Goal: Information Seeking & Learning: Find specific fact

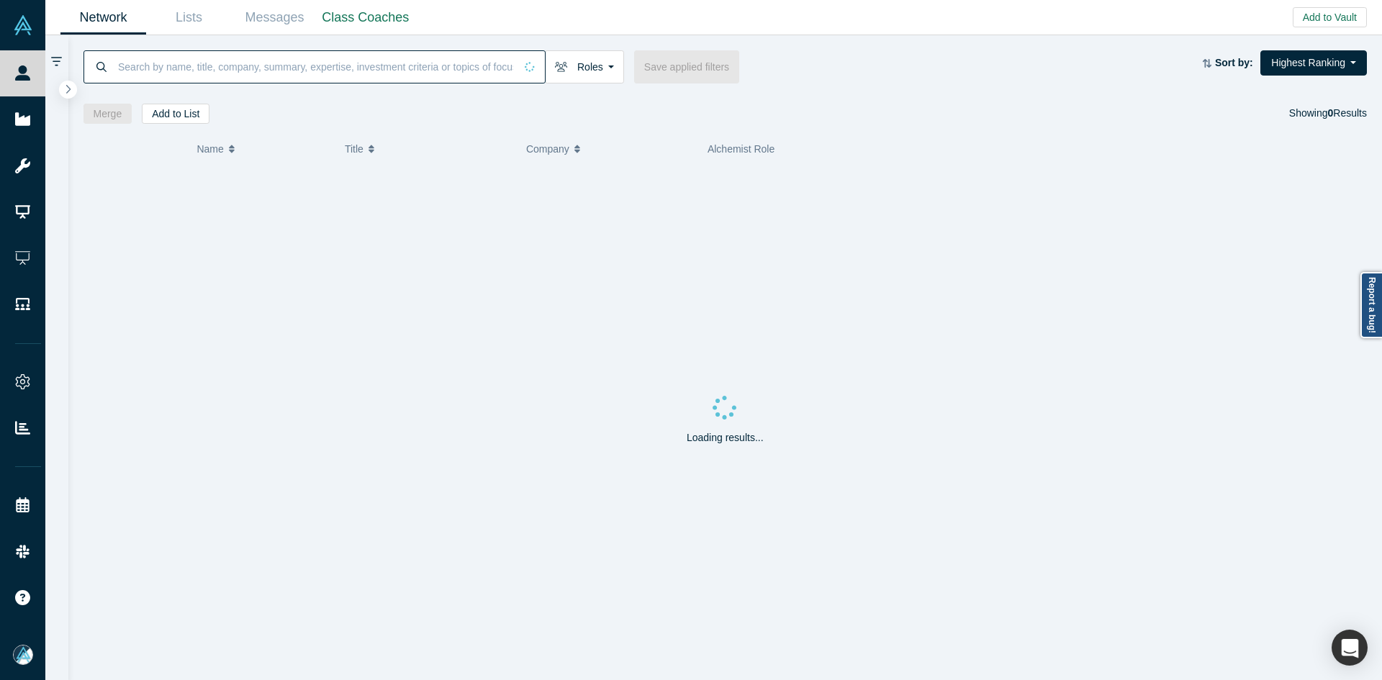
click at [371, 68] on input at bounding box center [316, 67] width 398 height 34
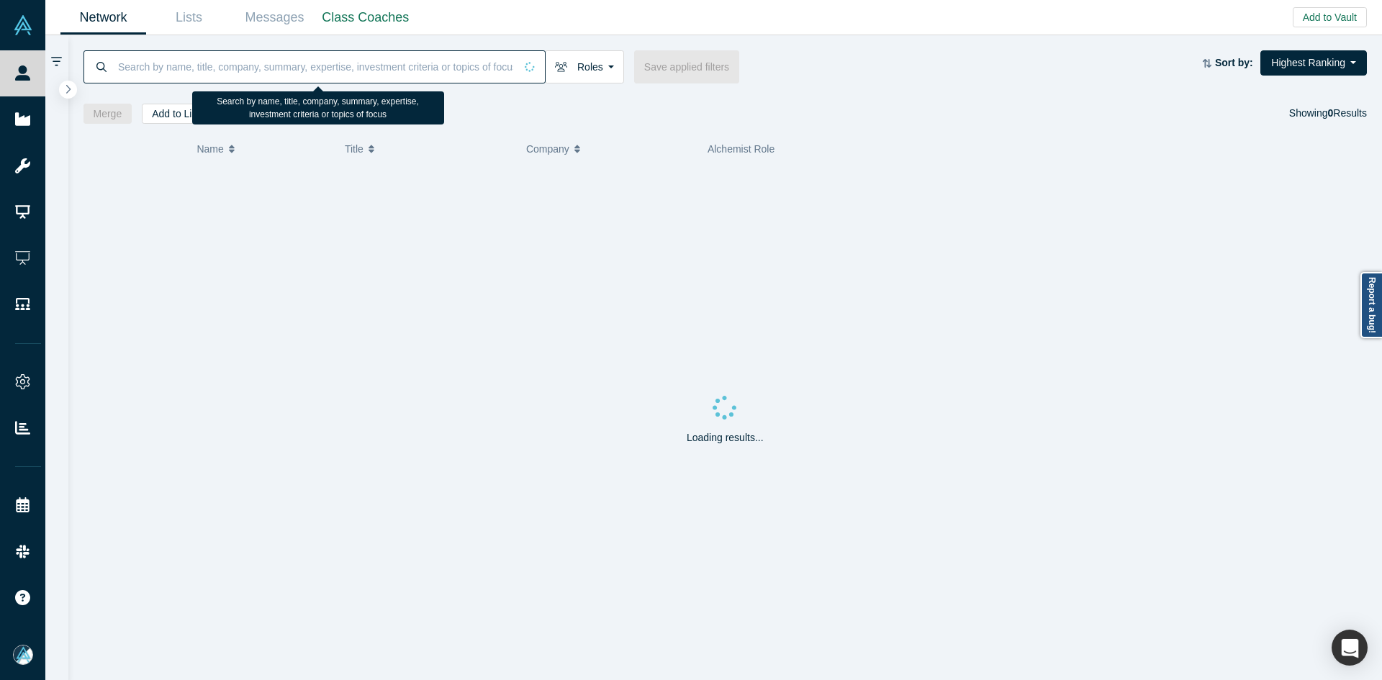
click at [371, 68] on input at bounding box center [316, 67] width 398 height 34
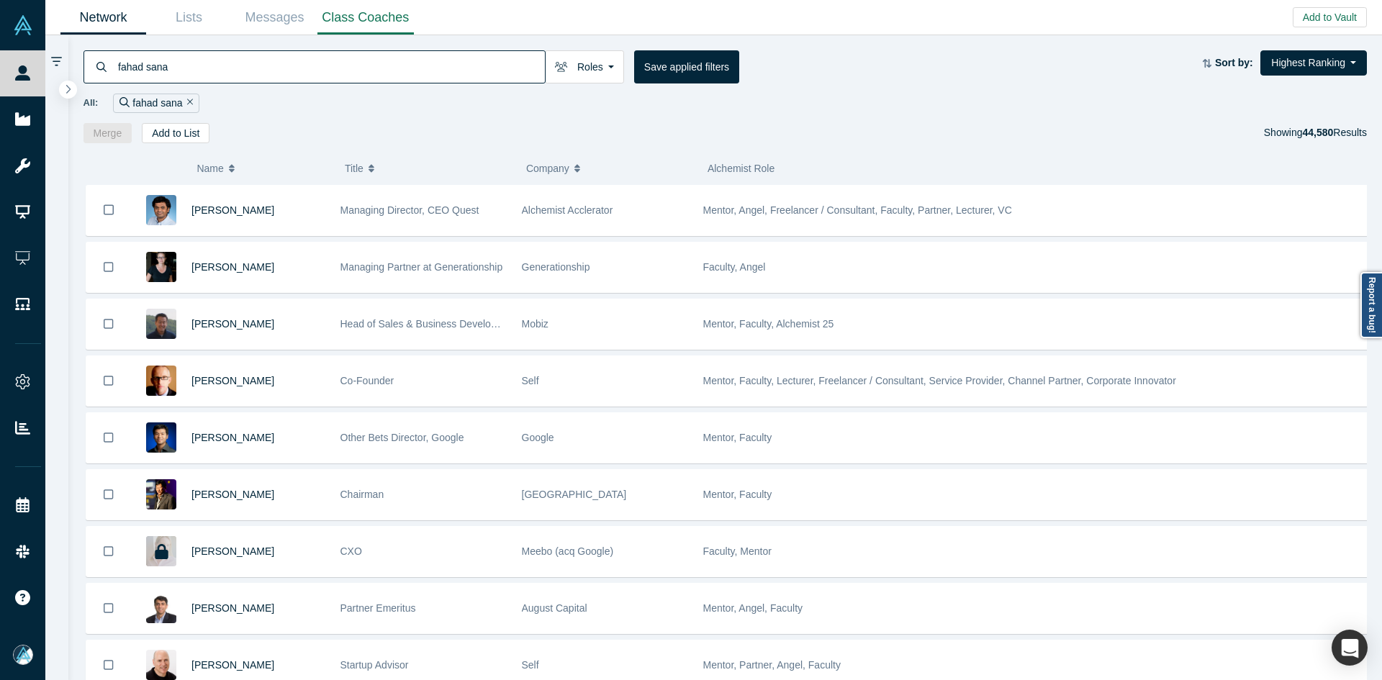
type input "fahad sana"
